Goal: Communication & Community: Answer question/provide support

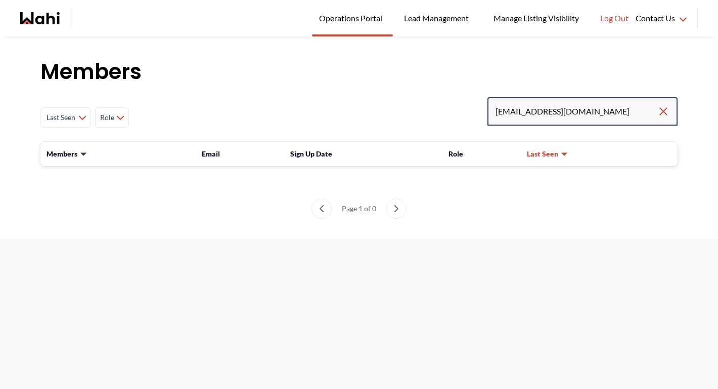
click at [581, 111] on input "[EMAIL_ADDRESS][DOMAIN_NAME]" at bounding box center [577, 111] width 162 height 18
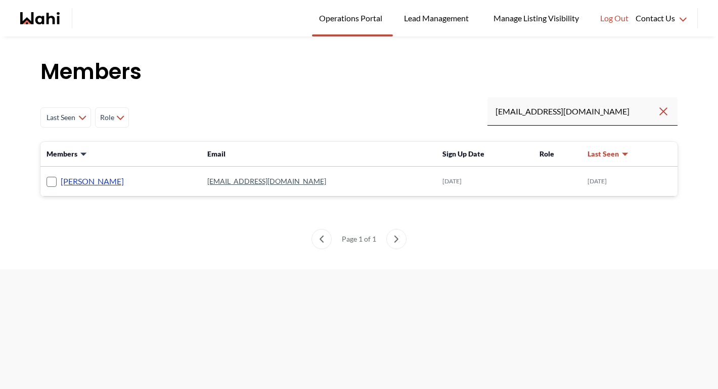
click at [94, 178] on link "Kathy Fratric" at bounding box center [92, 181] width 63 height 13
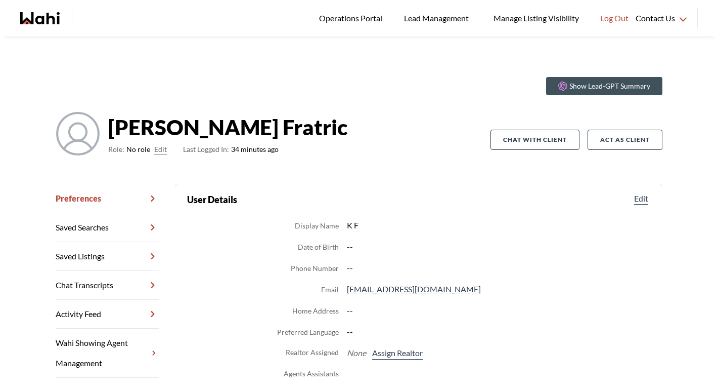
click at [164, 148] on button "Edit" at bounding box center [160, 149] width 13 height 12
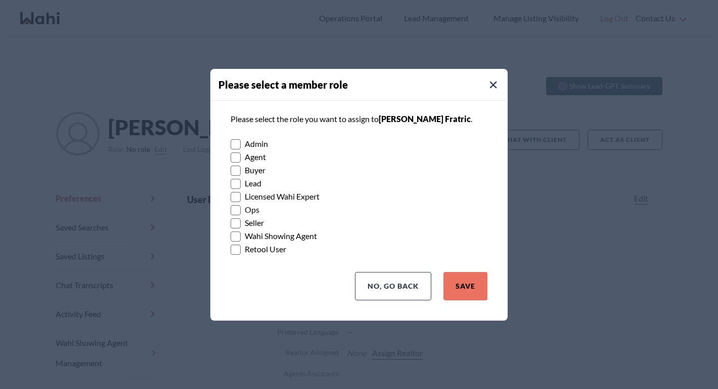
click at [238, 170] on rect at bounding box center [236, 170] width 10 height 10
click at [231, 170] on input "Buyer" at bounding box center [231, 166] width 0 height 7
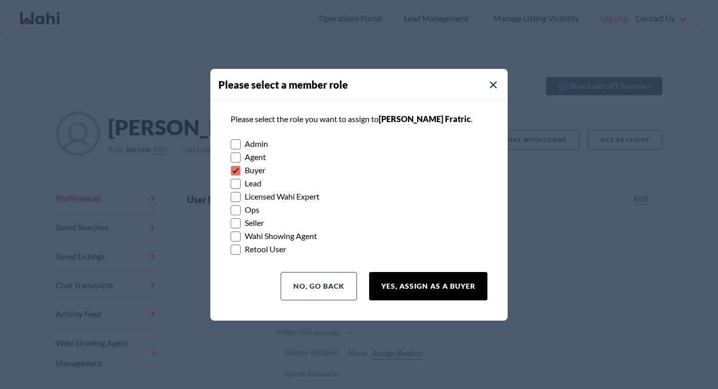
click at [458, 290] on button "Yes, Assign as a Buyer" at bounding box center [428, 286] width 118 height 28
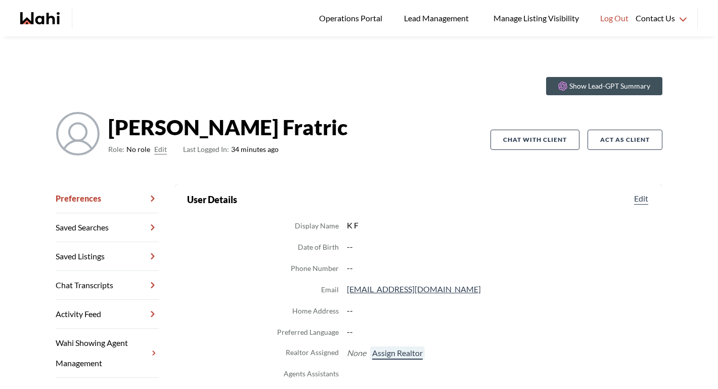
click at [404, 352] on button "Assign Realtor" at bounding box center [397, 352] width 55 height 13
click at [384, 356] on button "Assign Realtor" at bounding box center [397, 352] width 55 height 13
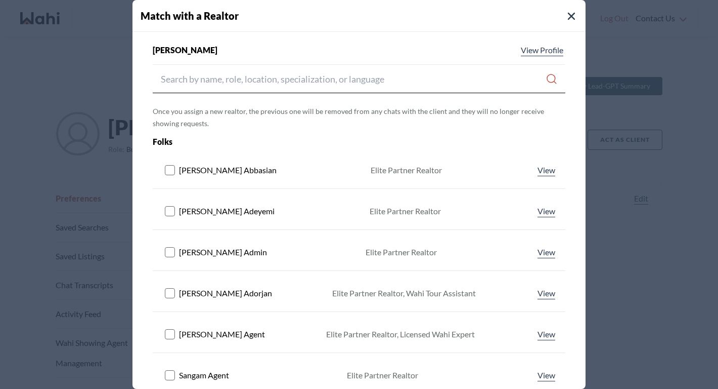
click at [330, 94] on div "Kathy Fratric View Profile Once you assign a new realtor, the previous one will…" at bounding box center [359, 325] width 453 height 562
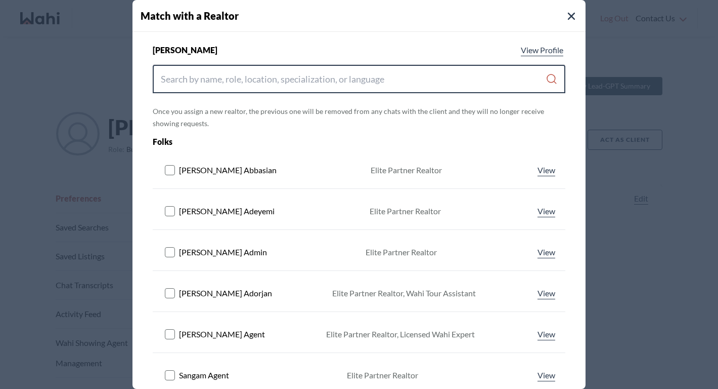
click at [334, 87] on input "Search input" at bounding box center [353, 79] width 385 height 18
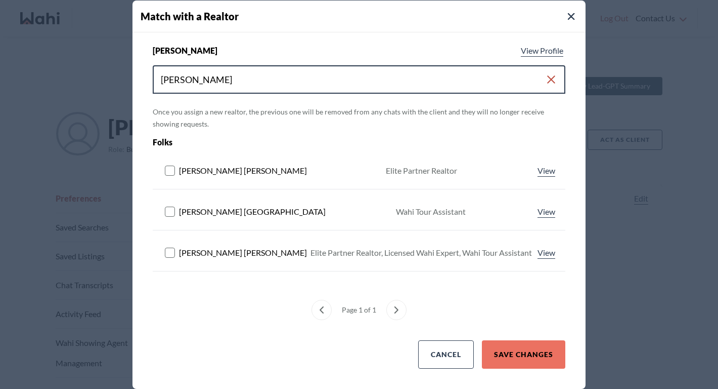
type input "michelle"
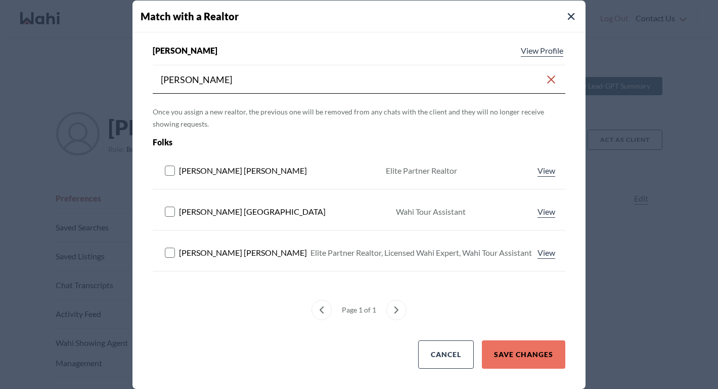
click at [172, 250] on rect at bounding box center [170, 252] width 10 height 10
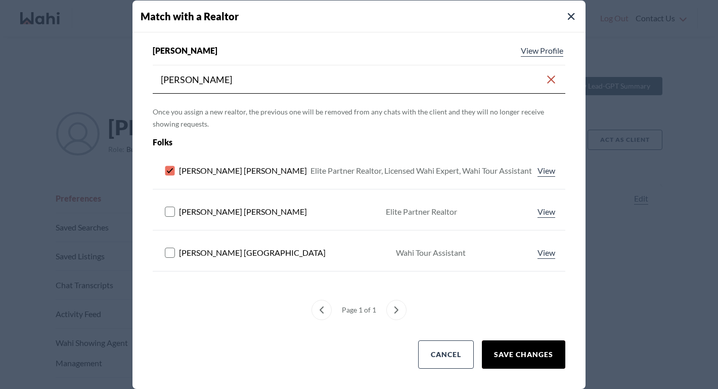
click at [513, 351] on button "Save Changes" at bounding box center [523, 354] width 83 height 28
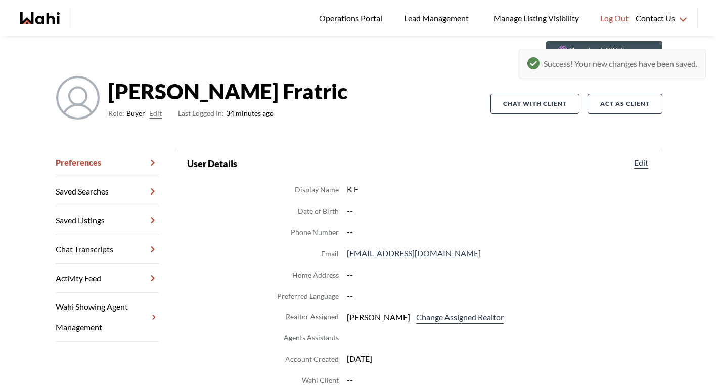
scroll to position [44, 0]
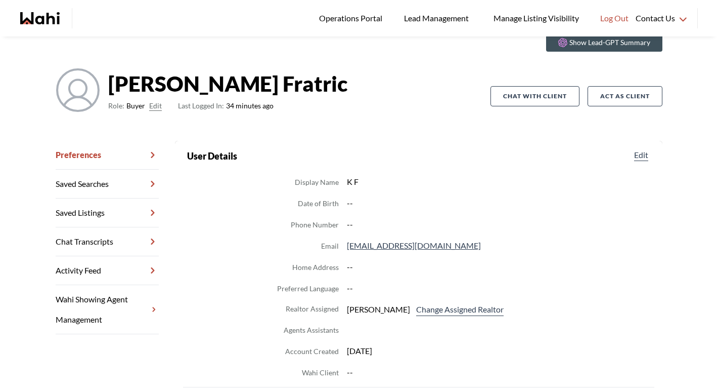
click at [80, 243] on link "Chat Transcripts" at bounding box center [107, 241] width 103 height 29
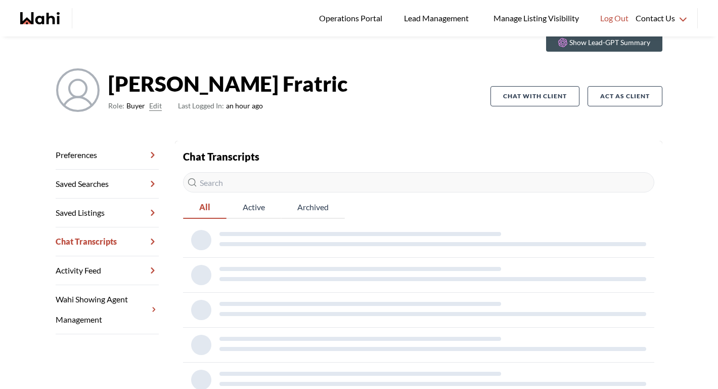
scroll to position [36, 0]
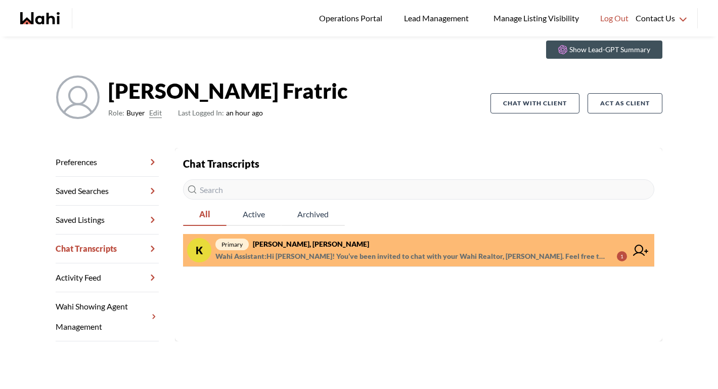
click at [288, 270] on section "Back to profile Chat Transcripts All Active Archived K primary Kathy Fratric, M…" at bounding box center [419, 244] width 488 height 193
click at [294, 254] on span "Wahi Assistant : Hi Kathy! You’ve been invited to chat with your Wahi Realtor, …" at bounding box center [413, 256] width 394 height 12
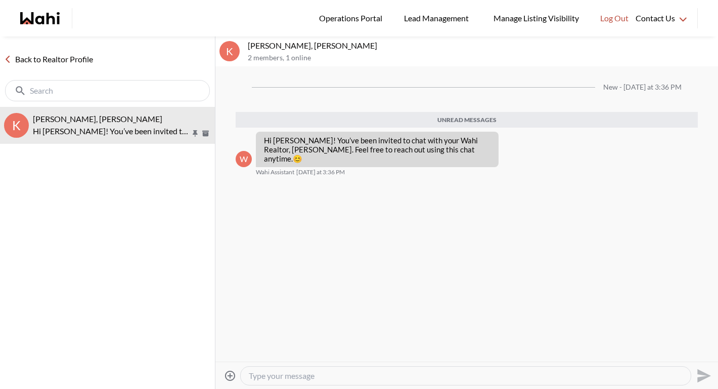
click at [310, 372] on textarea "Type your message" at bounding box center [466, 375] width 434 height 10
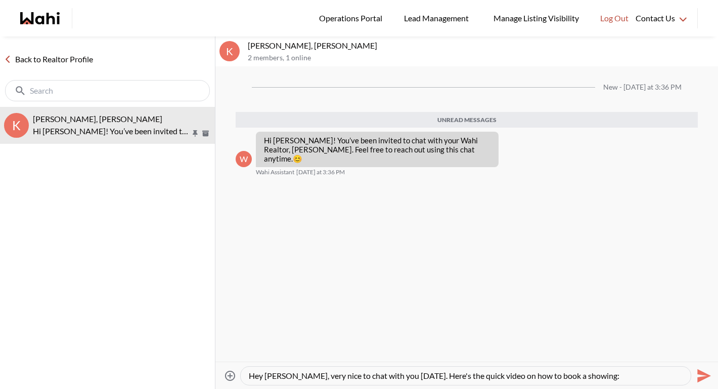
type textarea "Hey Kathy, very nice to chat with you today. Here's the quick video on how to b…"
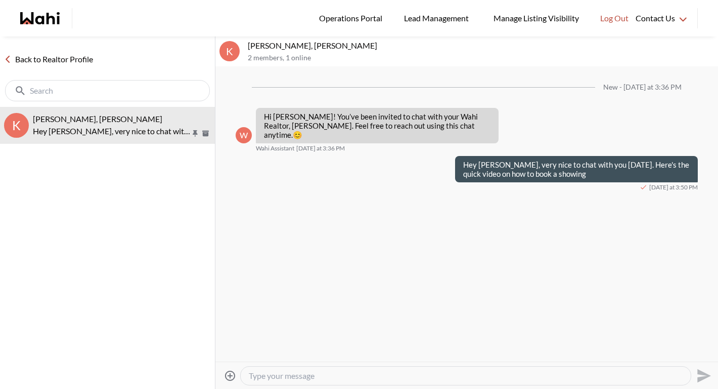
paste textarea "https://www.loom.com/share/86ec866ece634ae5814dd0926dcf9bc3?sid=4be30bb5-5a91-4…"
type textarea "https://www.loom.com/share/86ec866ece634ae5814dd0926dcf9bc3?sid=4be30bb5-5a91-4…"
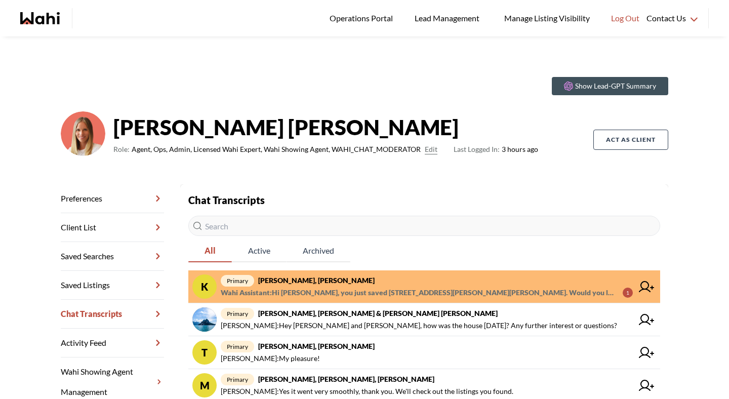
click at [372, 287] on span "Wahi Assistant : Hi Kathy, you just saved 9840 Dickenson Rd W, Hamilton. Would …" at bounding box center [418, 292] width 394 height 12
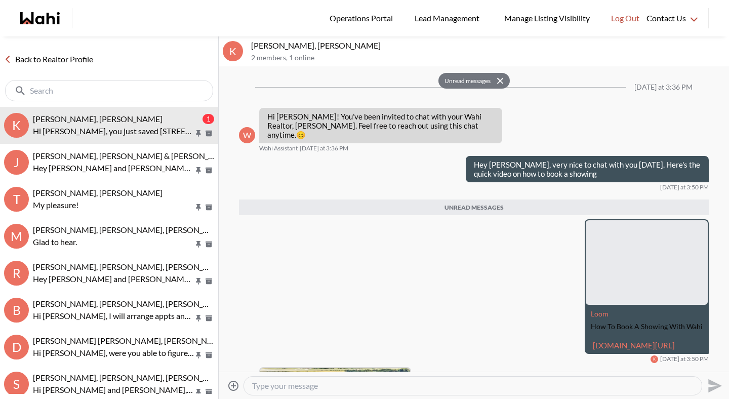
scroll to position [228, 0]
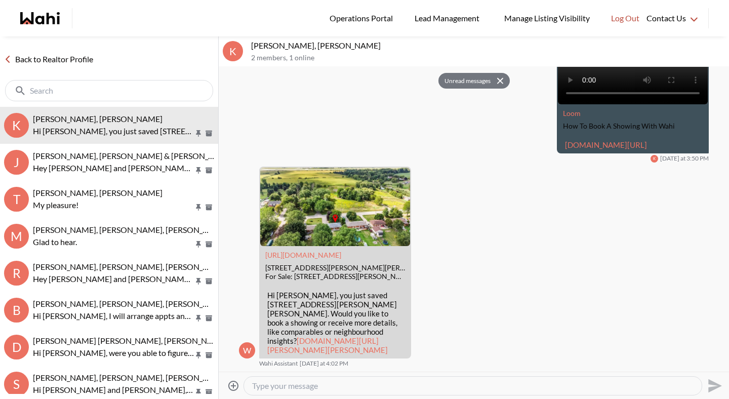
click at [78, 60] on link "Back to Realtor Profile" at bounding box center [48, 59] width 97 height 13
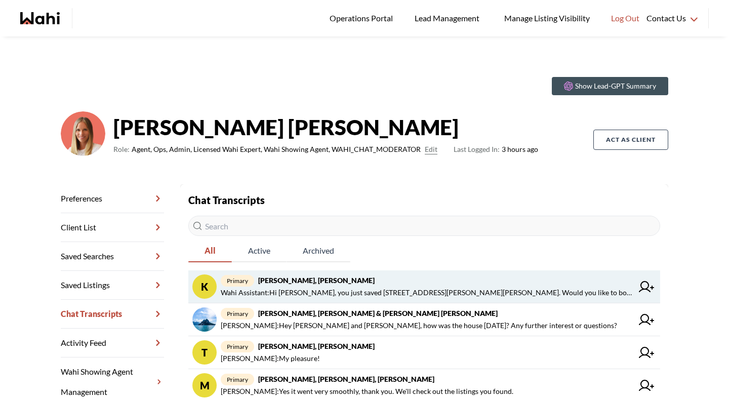
click at [314, 295] on span "Wahi Assistant : Hi Kathy, you just saved 9840 Dickenson Rd W, Hamilton. Would …" at bounding box center [427, 292] width 412 height 12
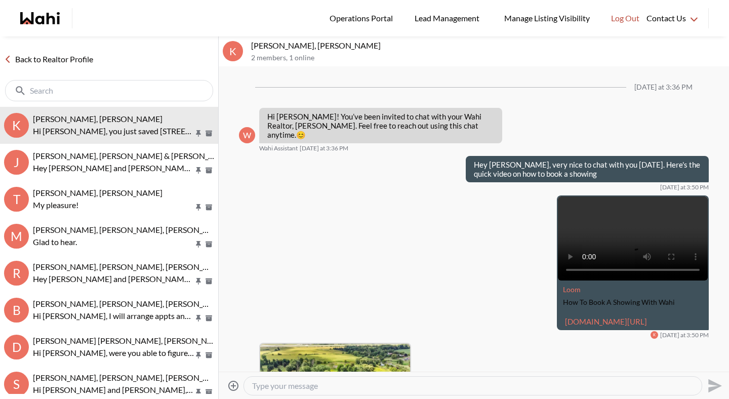
scroll to position [203, 0]
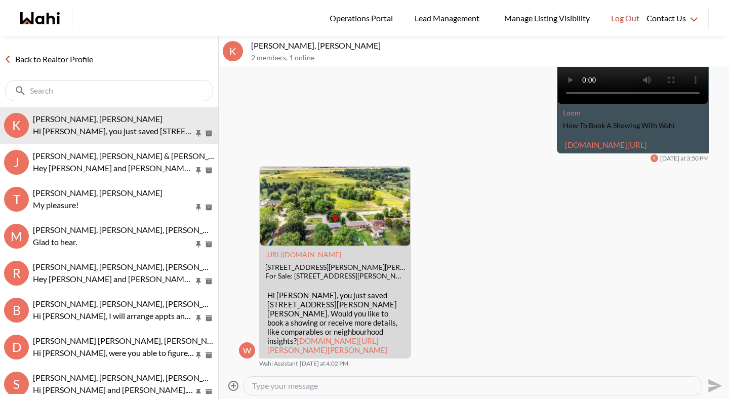
click at [92, 63] on link "Back to Realtor Profile" at bounding box center [48, 59] width 97 height 13
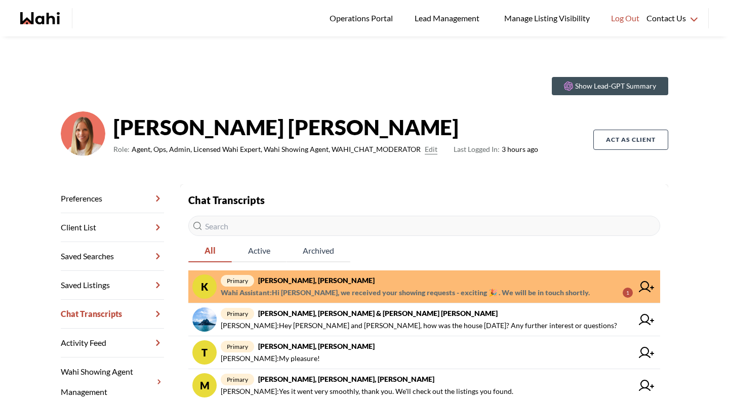
click at [370, 285] on span "primary Kathy Fratric, Michelle" at bounding box center [427, 280] width 412 height 12
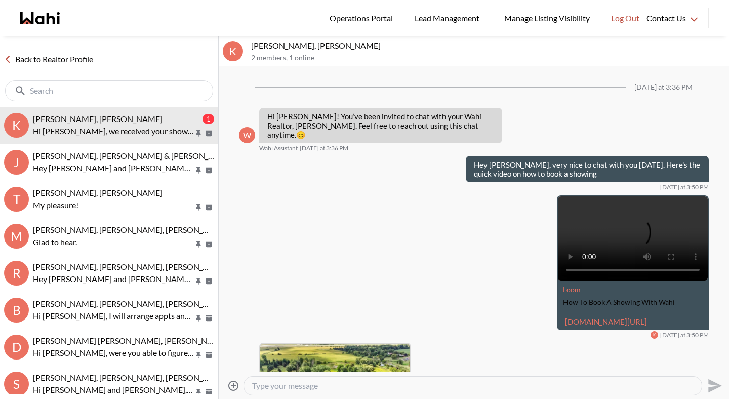
scroll to position [308, 0]
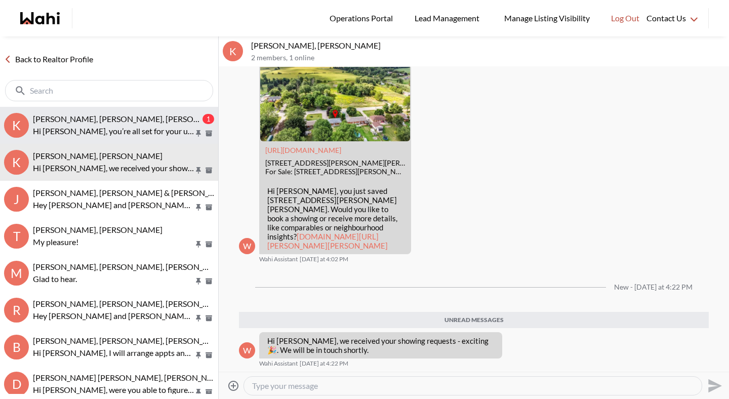
click at [97, 120] on span "Kathy Fratric, Rohit, Michelle" at bounding box center [131, 119] width 196 height 10
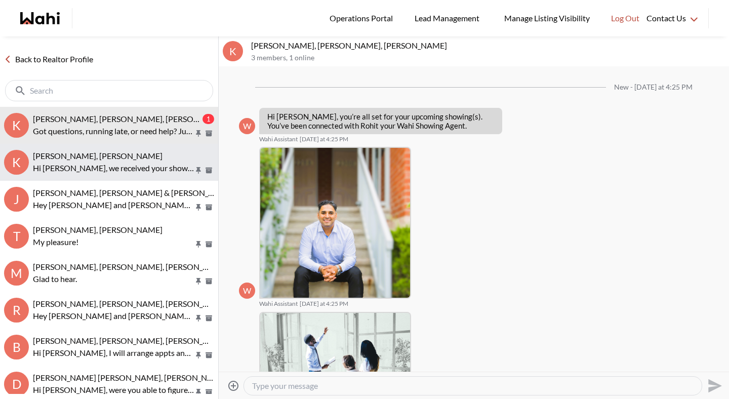
click at [104, 166] on p "Hi Kathy, we received your showing requests - exciting 🎉 . We will be in touch …" at bounding box center [113, 168] width 161 height 12
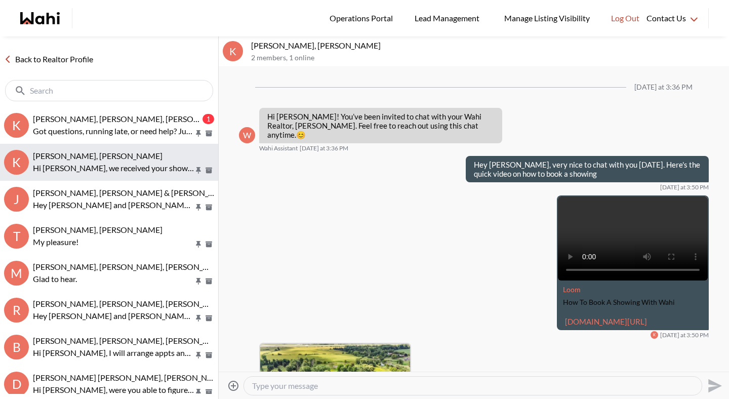
scroll to position [243, 0]
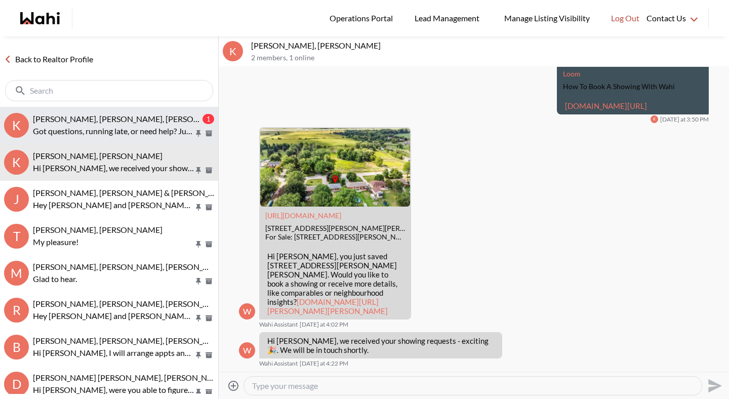
click at [104, 136] on p "Got questions, running late, or need help? Just message here. 😊 Here’s a quick …" at bounding box center [113, 131] width 161 height 12
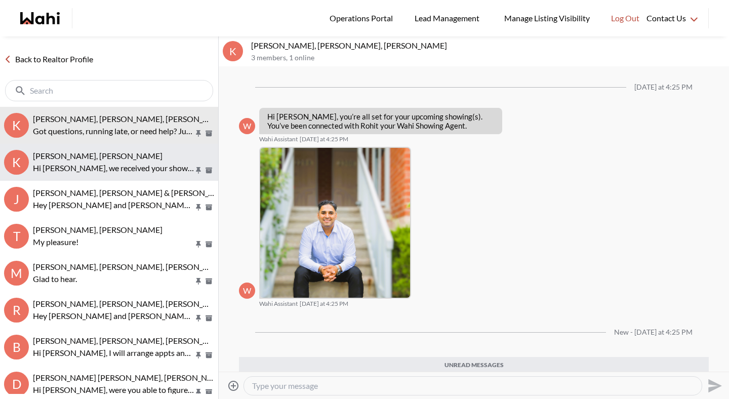
click at [146, 172] on p "Hi Kathy, we received your showing requests - exciting 🎉 . We will be in touch …" at bounding box center [113, 168] width 161 height 12
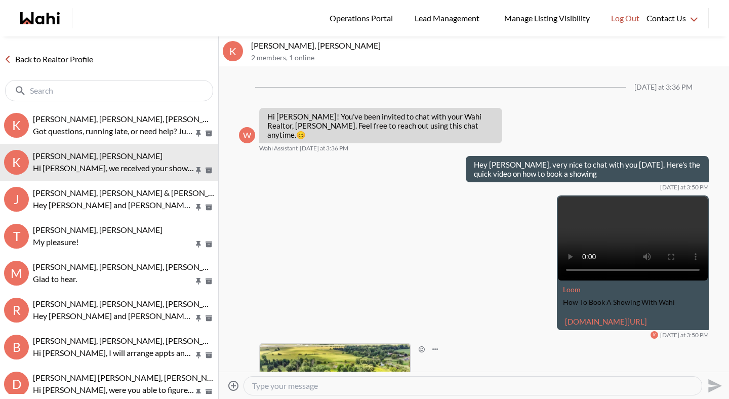
scroll to position [243, 0]
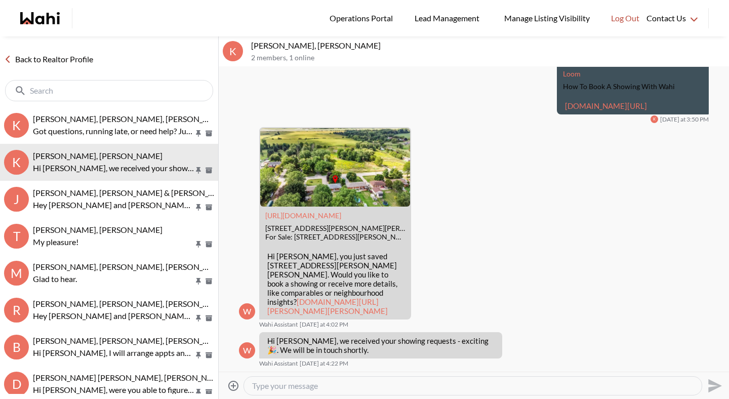
click at [291, 390] on textarea "Type your message" at bounding box center [472, 385] width 441 height 10
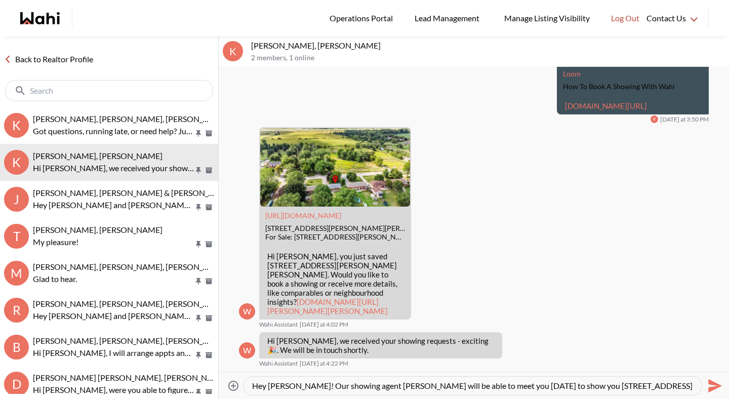
scroll to position [10, 0]
type textarea "Hey Kathy! Our showing agent Rohit will be able to meet you tomorrow to show yo…"
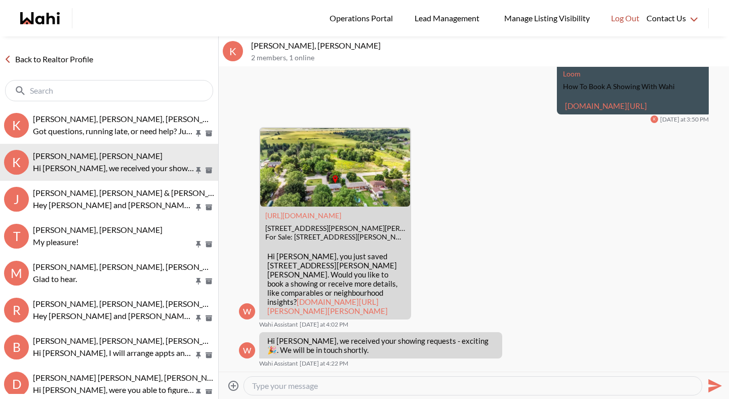
scroll to position [0, 0]
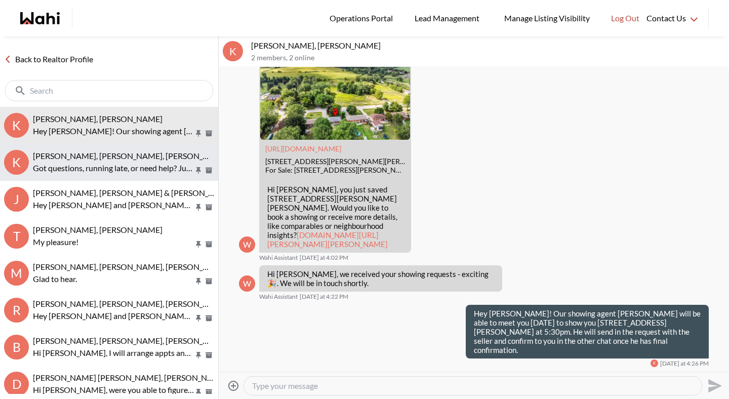
click at [141, 173] on p "Got questions, running late, or need help? Just message here. 😊 Here’s a quick …" at bounding box center [113, 168] width 161 height 12
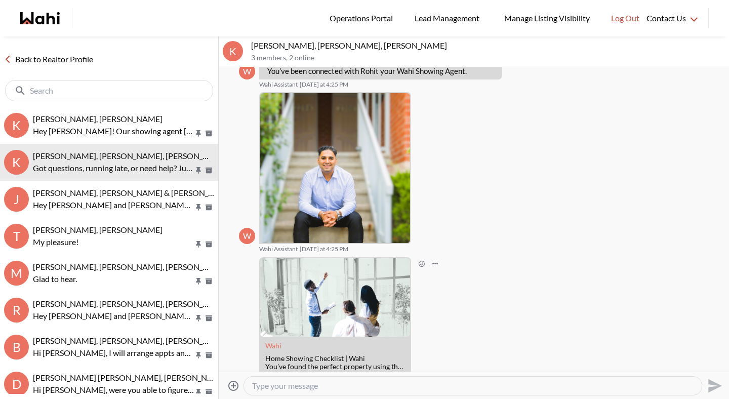
scroll to position [126, 0]
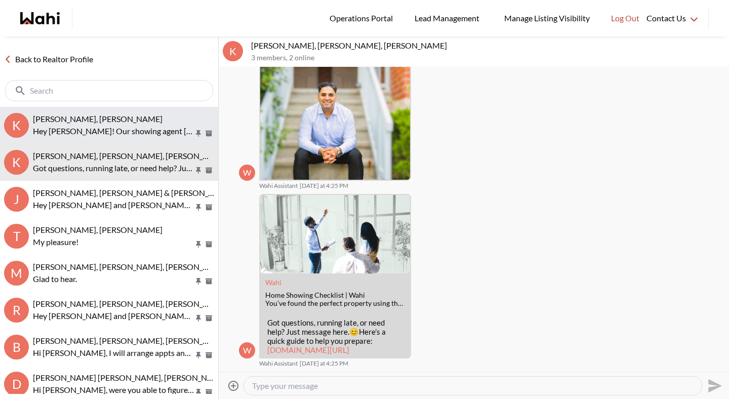
click at [144, 123] on div "Kathy Fratric, Michelle" at bounding box center [123, 119] width 181 height 10
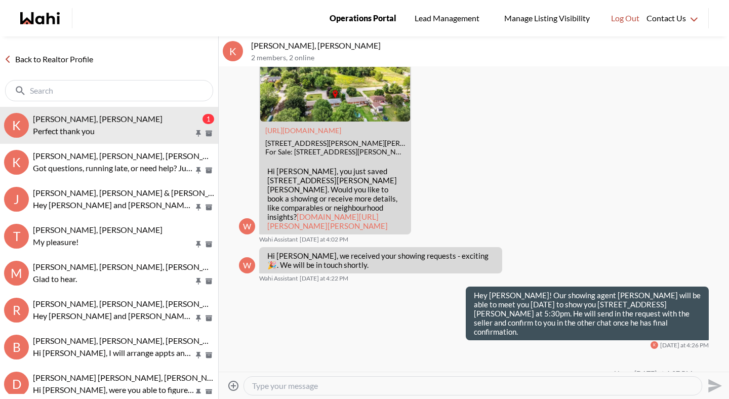
scroll to position [371, 0]
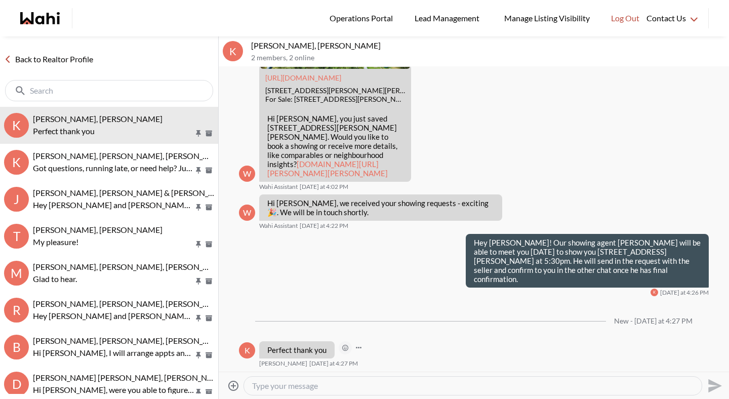
click at [345, 348] on icon "Open Reaction Selector" at bounding box center [345, 348] width 6 height 6
click at [395, 330] on div "Select Reaction: Heart" at bounding box center [396, 326] width 9 height 9
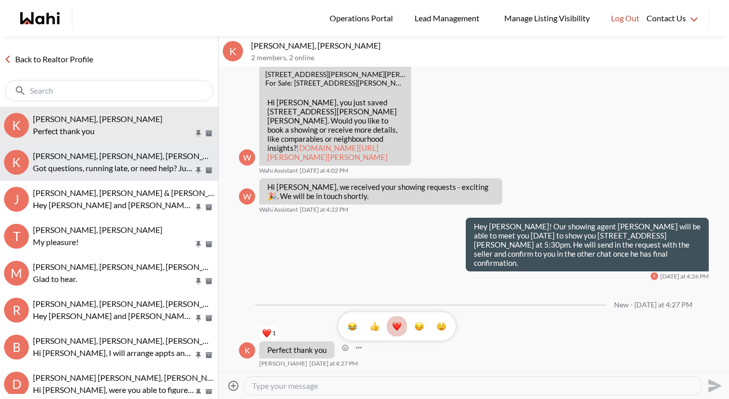
click at [141, 166] on p "Got questions, running late, or need help? Just message here. 😊 Here’s a quick …" at bounding box center [113, 168] width 161 height 12
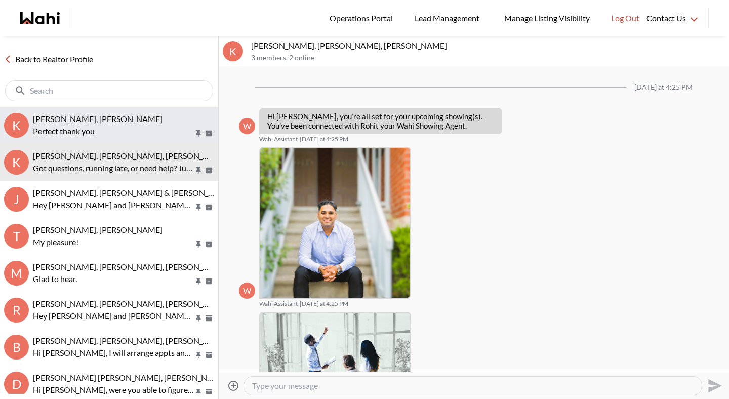
scroll to position [127, 0]
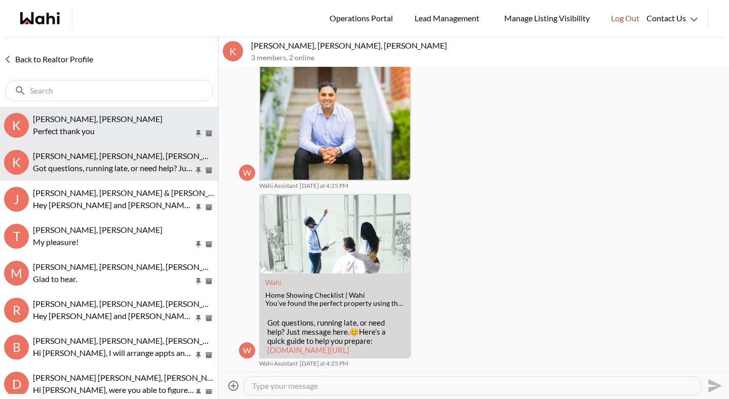
click at [135, 124] on div "Kathy Fratric, Michelle Perfect thank you" at bounding box center [123, 125] width 181 height 23
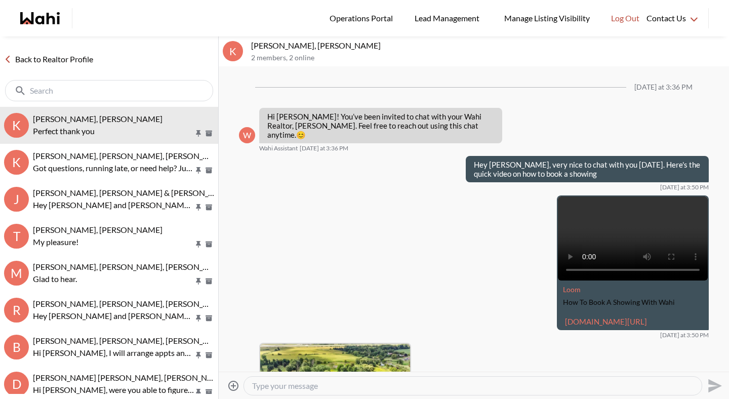
scroll to position [347, 0]
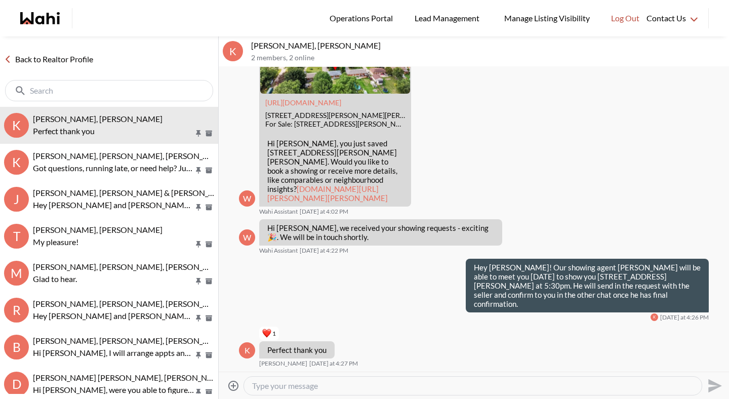
click at [279, 387] on textarea "Type your message" at bounding box center [472, 385] width 441 height 10
click at [255, 385] on textarea "Let me know how it goes and what you think after" at bounding box center [472, 385] width 441 height 10
click at [547, 387] on textarea "Send me a message here and let me know how it goes and what you think after" at bounding box center [472, 385] width 441 height 10
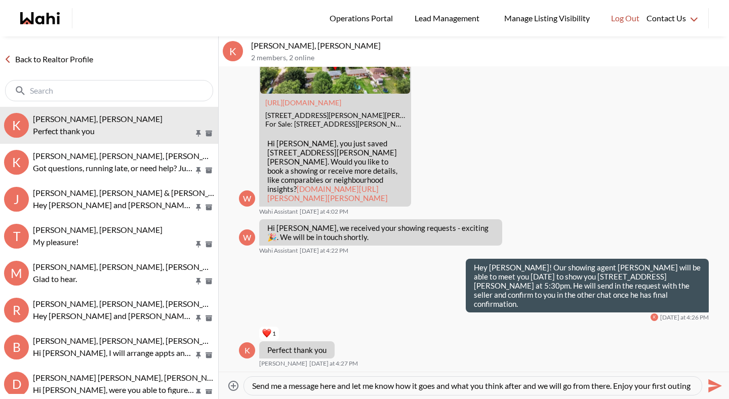
scroll to position [10, 0]
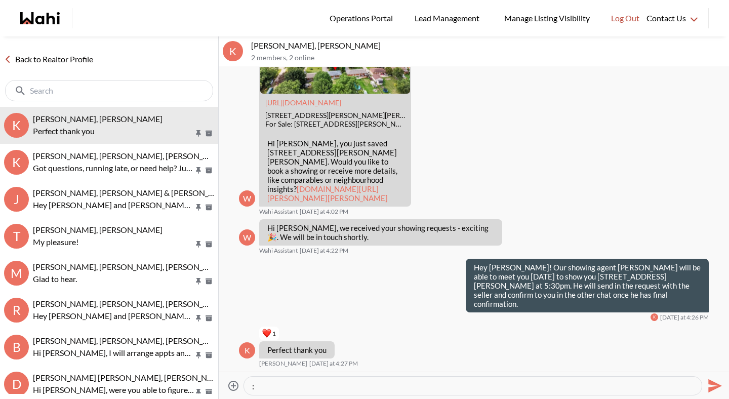
type textarea "Send me a message here and let me know how it goes and what you think after and…"
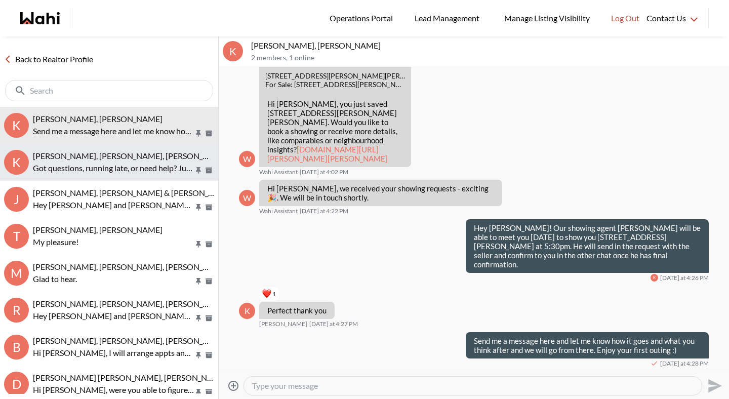
click at [163, 158] on div "Kathy Fratric, Rohit, Michelle" at bounding box center [123, 156] width 181 height 10
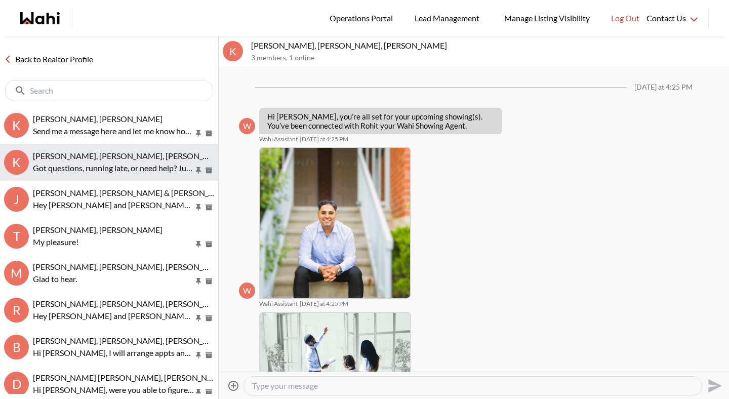
scroll to position [127, 0]
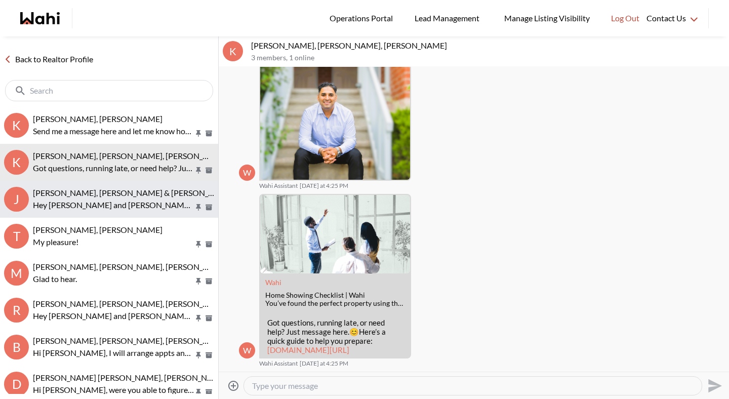
click at [154, 190] on span "Jason Brown, Jason & Lauryn Vaz-Brown, Michelle" at bounding box center [166, 193] width 266 height 10
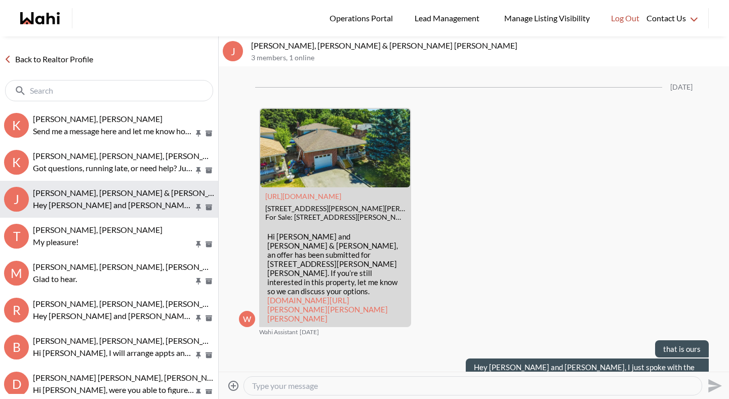
scroll to position [1620, 0]
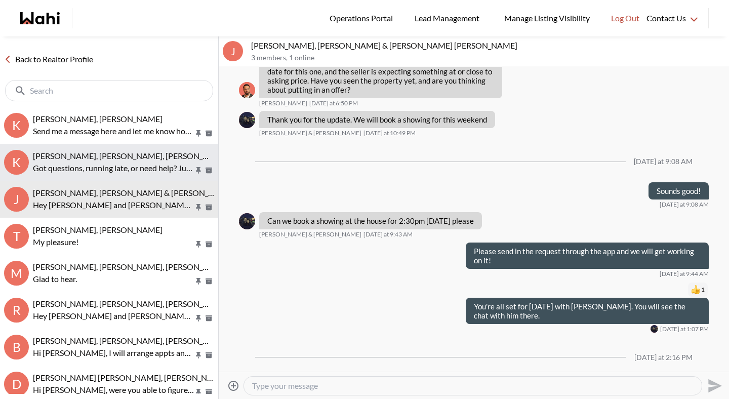
click at [147, 175] on button "K Kathy Fratric, Rohit, Michelle Got questions, running late, or need help? Jus…" at bounding box center [109, 162] width 218 height 37
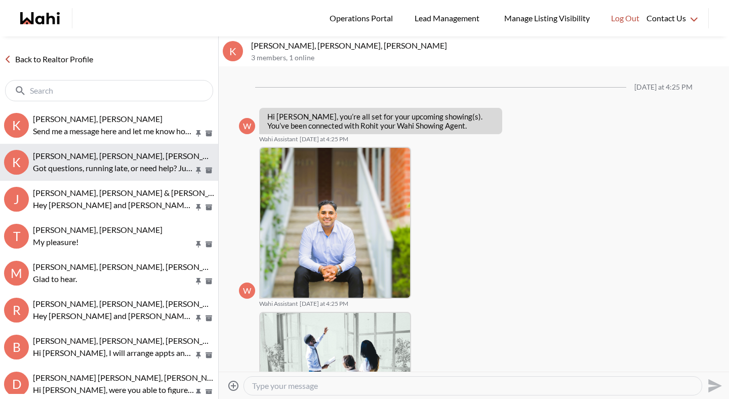
scroll to position [127, 0]
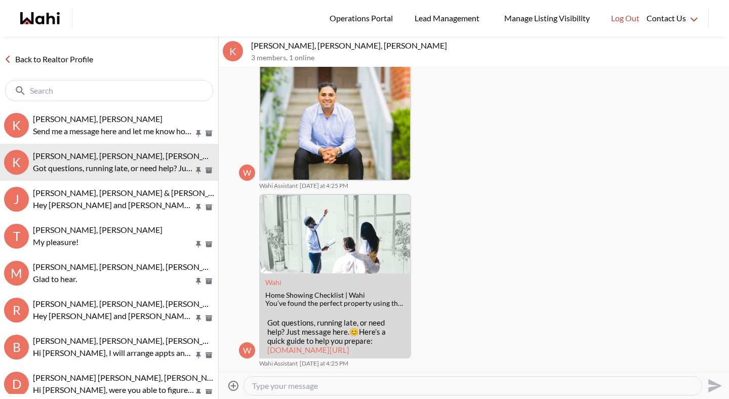
click at [89, 61] on link "Back to Realtor Profile" at bounding box center [48, 59] width 97 height 13
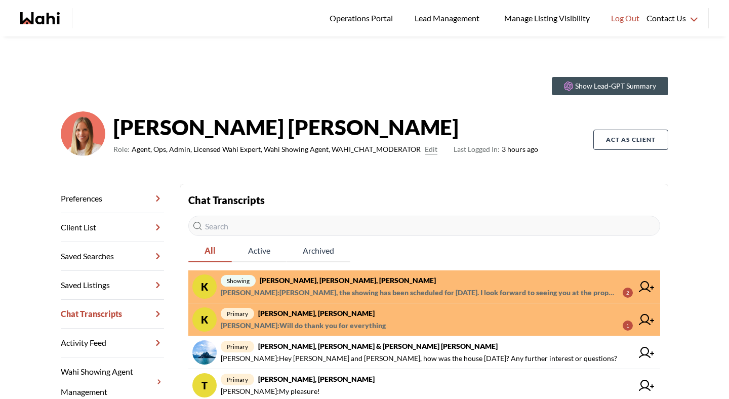
click at [370, 280] on span "showing Kathy Fratric, Rohit, Michelle" at bounding box center [427, 280] width 412 height 12
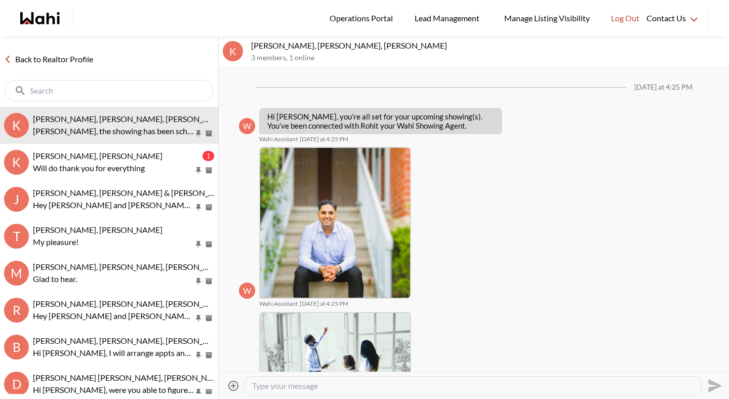
scroll to position [270, 0]
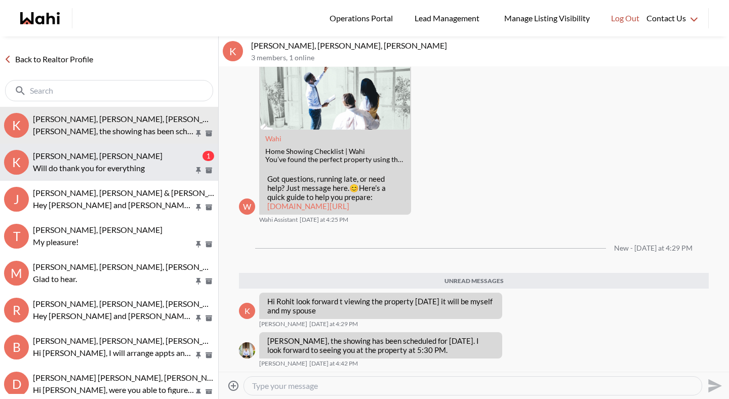
click at [132, 170] on p "Will do thank you for everything" at bounding box center [113, 168] width 161 height 12
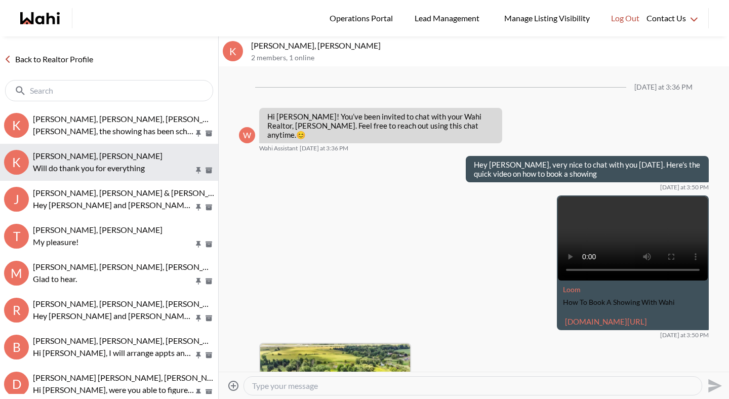
scroll to position [481, 0]
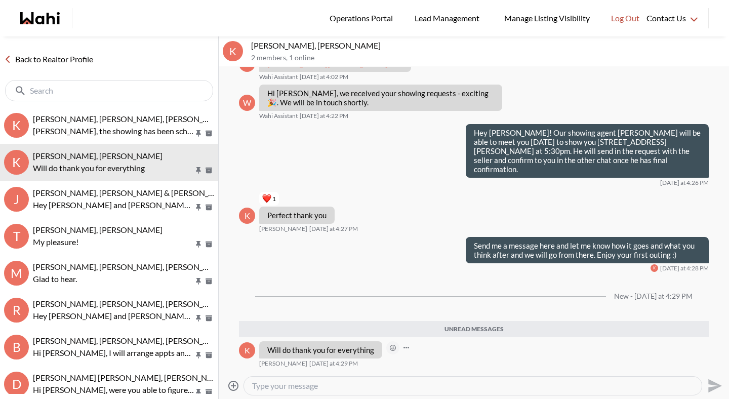
click at [392, 343] on button "Open Reaction Selector" at bounding box center [392, 347] width 13 height 13
click at [437, 324] on button "Select Reaction: Heart" at bounding box center [444, 326] width 20 height 20
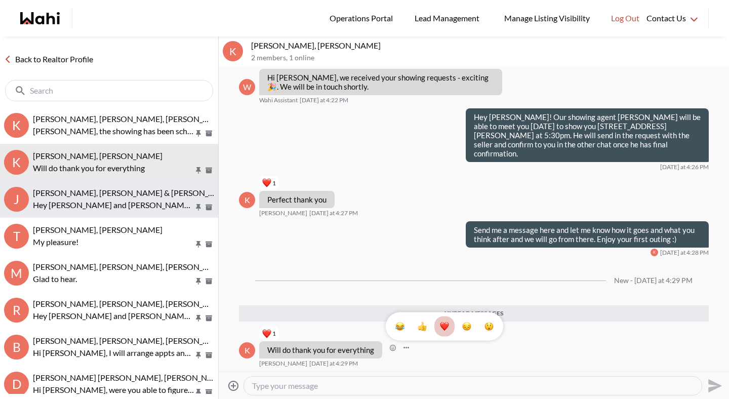
scroll to position [497, 0]
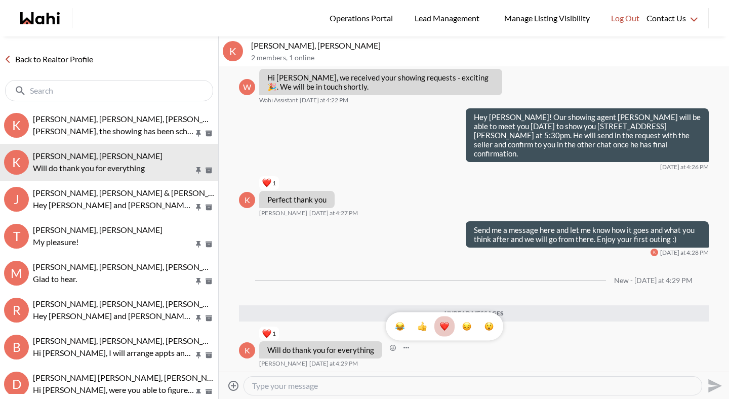
click at [64, 62] on link "Back to Realtor Profile" at bounding box center [48, 59] width 97 height 13
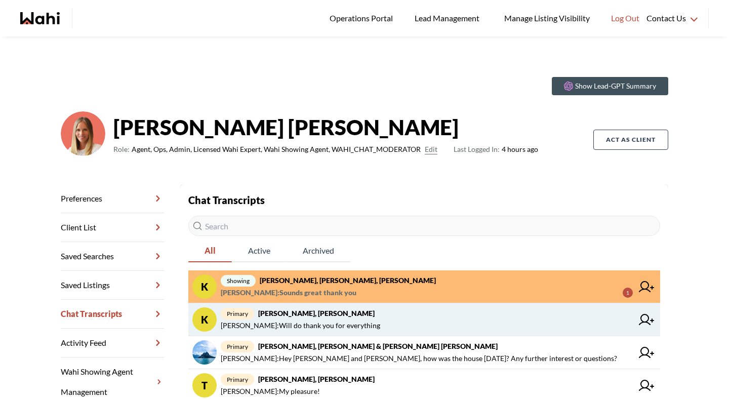
click at [311, 320] on span "Michelle Ryckman : Will do thank you for everything" at bounding box center [300, 325] width 159 height 12
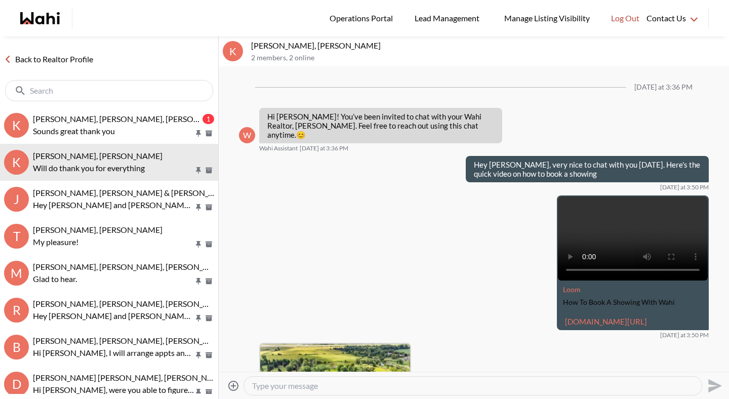
scroll to position [432, 0]
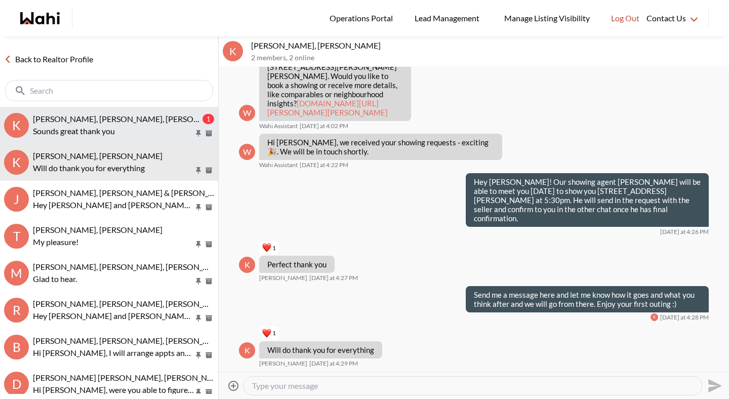
click at [111, 130] on p "Sounds great thank you" at bounding box center [113, 131] width 161 height 12
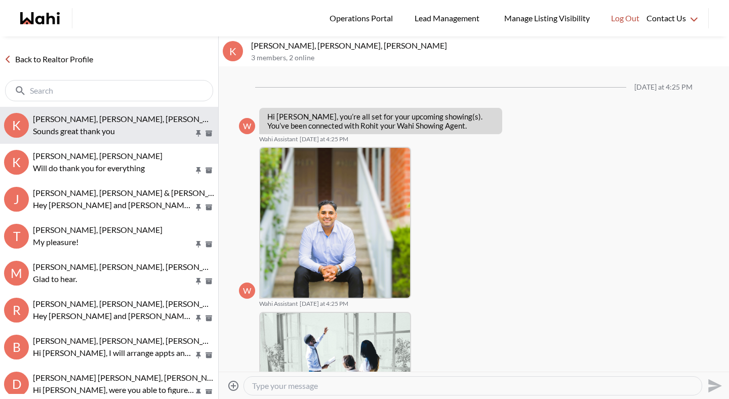
scroll to position [301, 0]
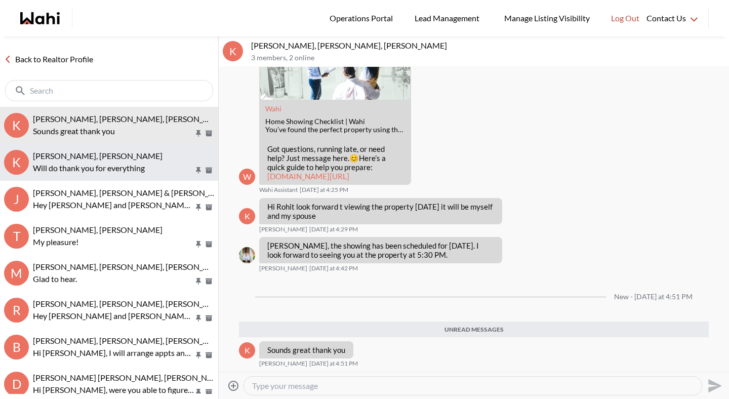
click at [105, 163] on p "Will do thank you for everything" at bounding box center [113, 168] width 161 height 12
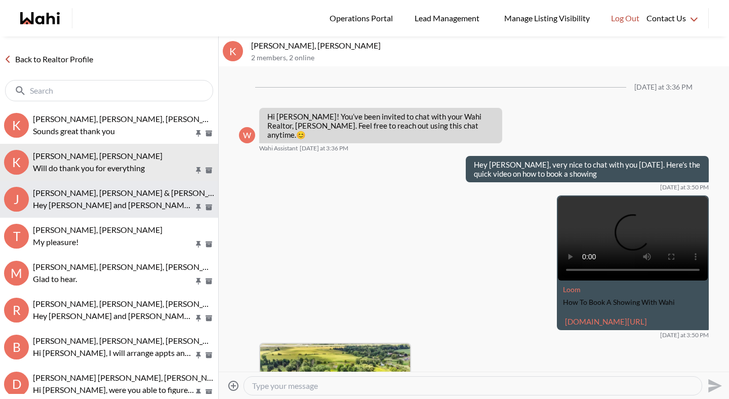
scroll to position [432, 0]
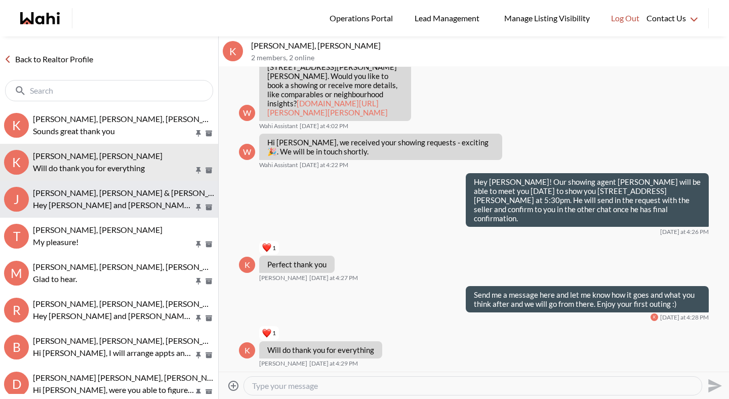
click at [105, 197] on div "Jason Brown, Jason & Lauryn Vaz-Brown, Michelle Hey Jason and Lauryn, how was t…" at bounding box center [123, 199] width 181 height 23
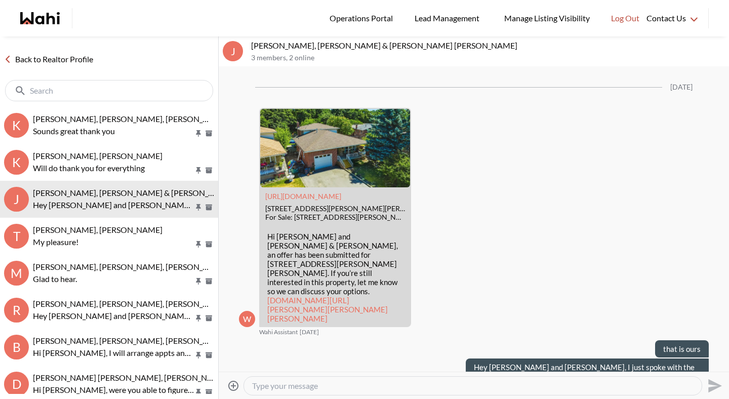
scroll to position [1620, 0]
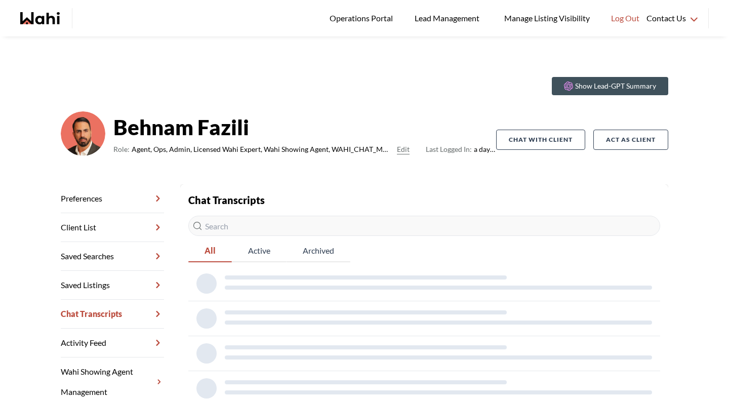
scroll to position [13, 0]
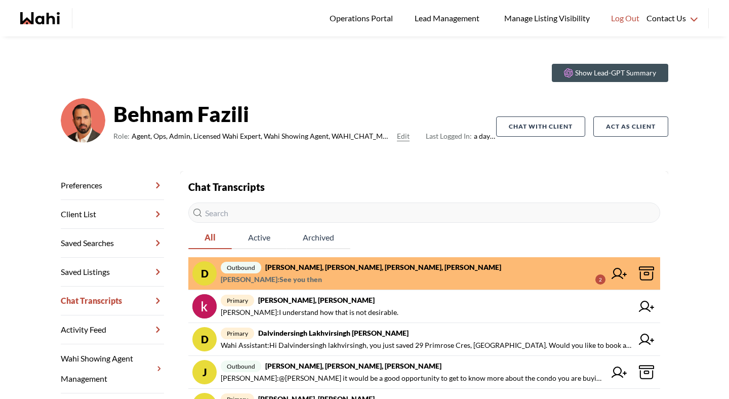
click at [319, 276] on span "[PERSON_NAME] : See you then 2" at bounding box center [413, 279] width 385 height 12
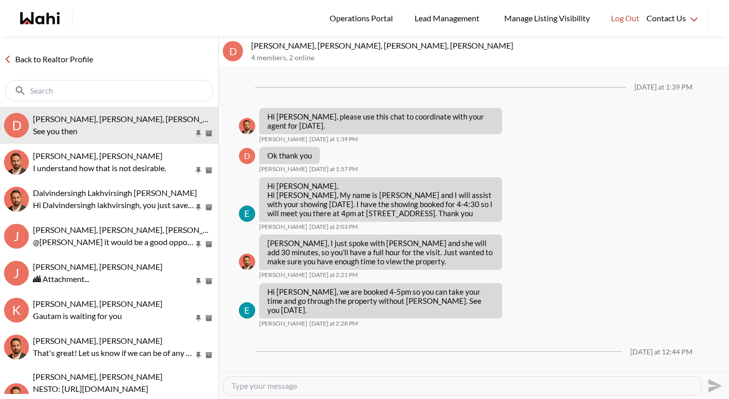
scroll to position [40, 0]
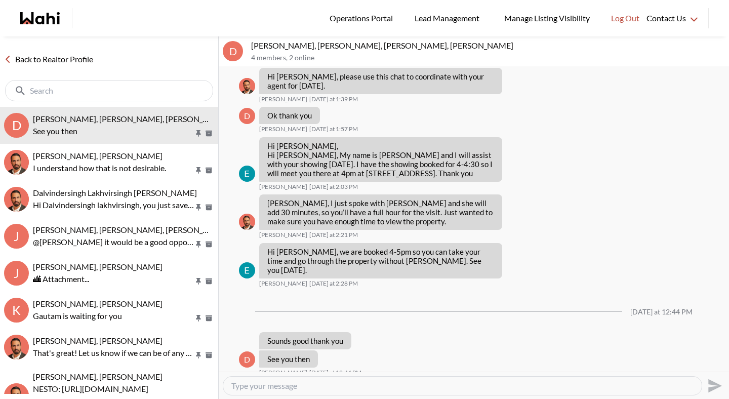
click at [73, 58] on link "Back to Realtor Profile" at bounding box center [48, 59] width 97 height 13
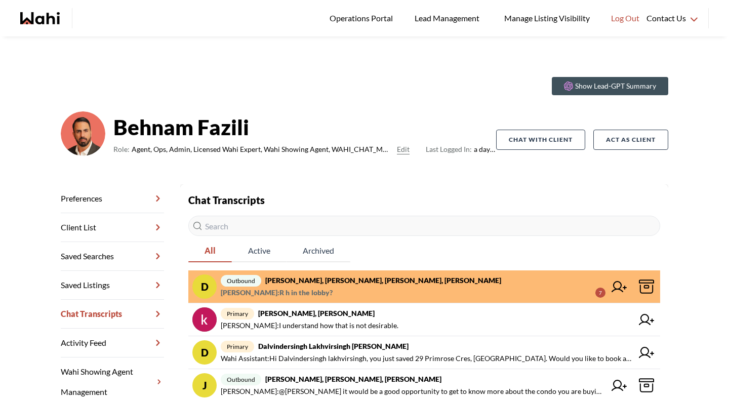
click at [333, 279] on strong "[PERSON_NAME], [PERSON_NAME], [PERSON_NAME], [PERSON_NAME]" at bounding box center [383, 280] width 236 height 9
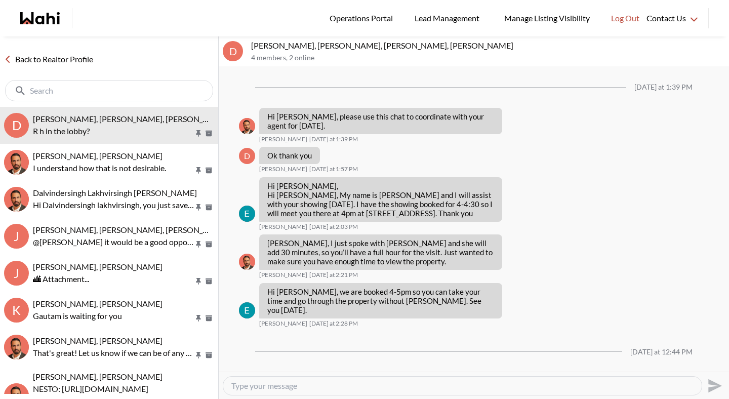
scroll to position [191, 0]
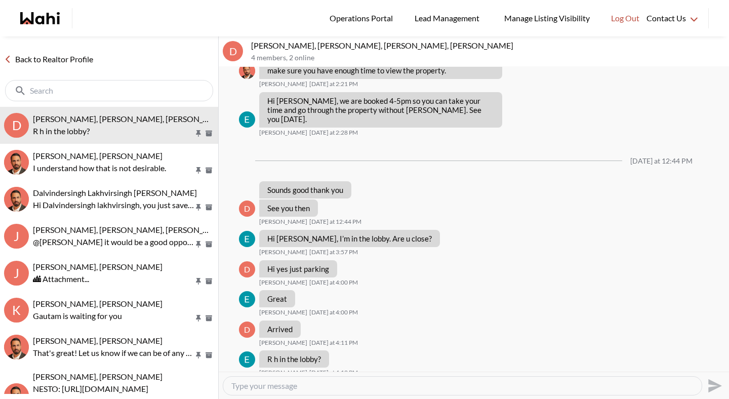
click at [91, 61] on link "Back to Realtor Profile" at bounding box center [48, 59] width 97 height 13
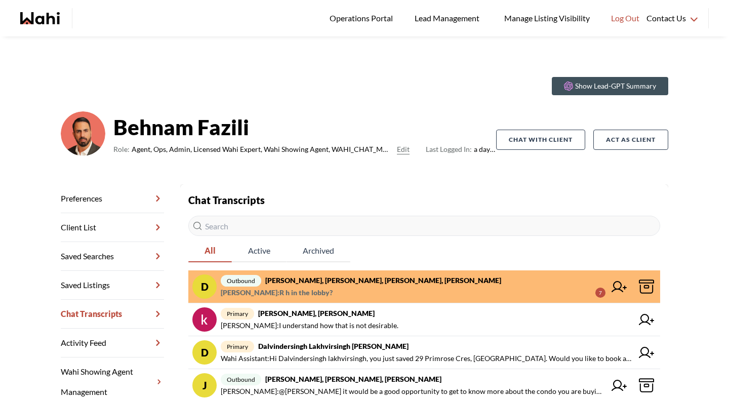
click at [318, 279] on strong "[PERSON_NAME], [PERSON_NAME], [PERSON_NAME], [PERSON_NAME]" at bounding box center [383, 280] width 236 height 9
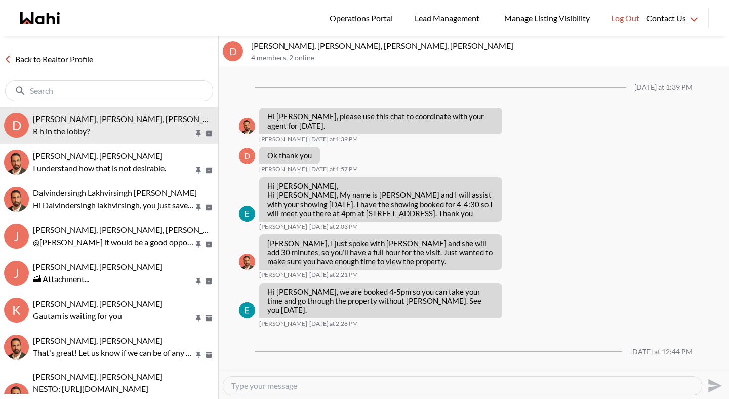
scroll to position [191, 0]
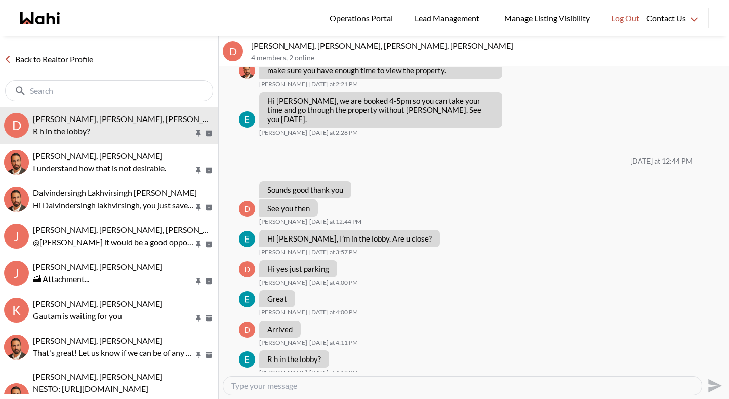
click at [47, 58] on link "Back to Realtor Profile" at bounding box center [48, 59] width 97 height 13
